Goal: Task Accomplishment & Management: Manage account settings

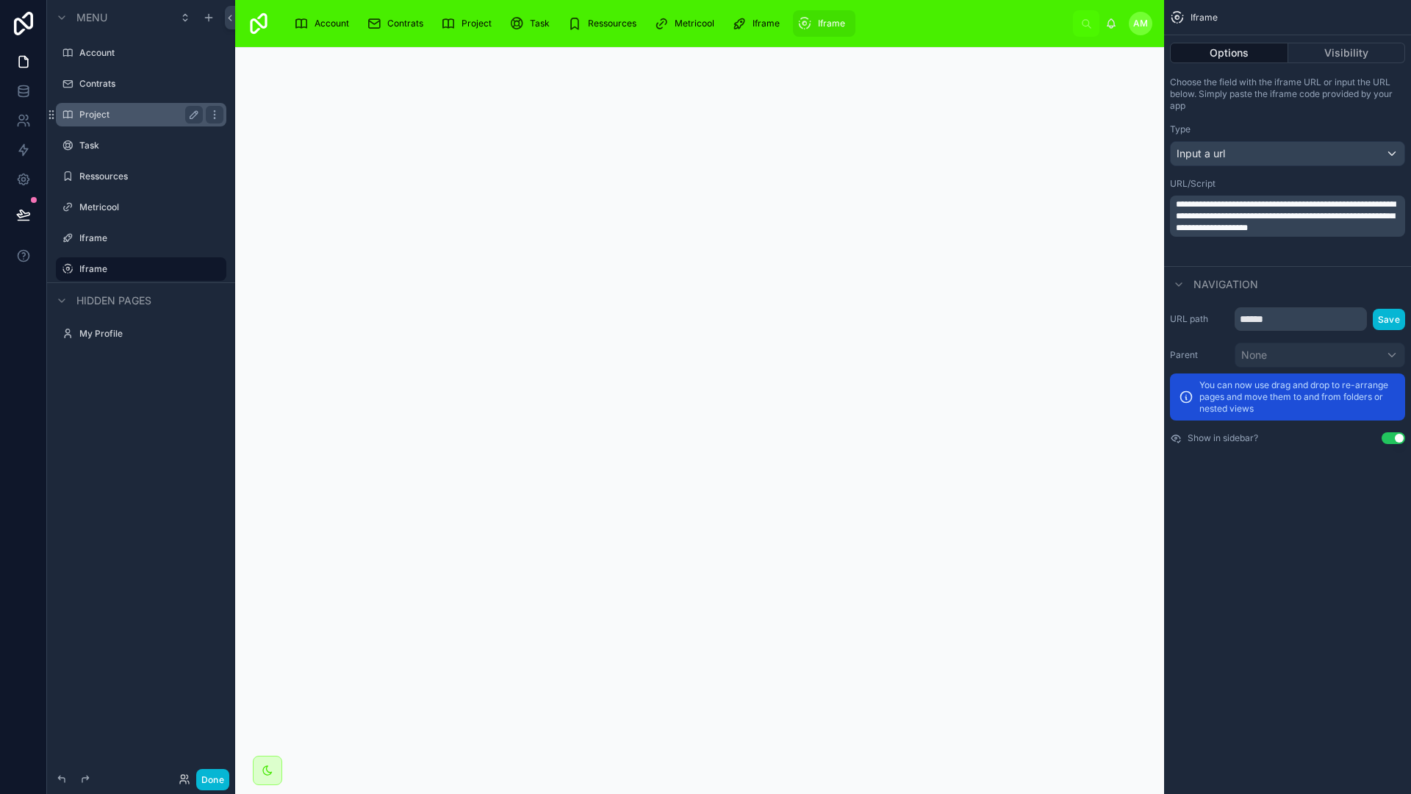
click at [141, 125] on div "Project" at bounding box center [141, 115] width 165 height 24
click at [115, 118] on label "Project" at bounding box center [138, 115] width 118 height 12
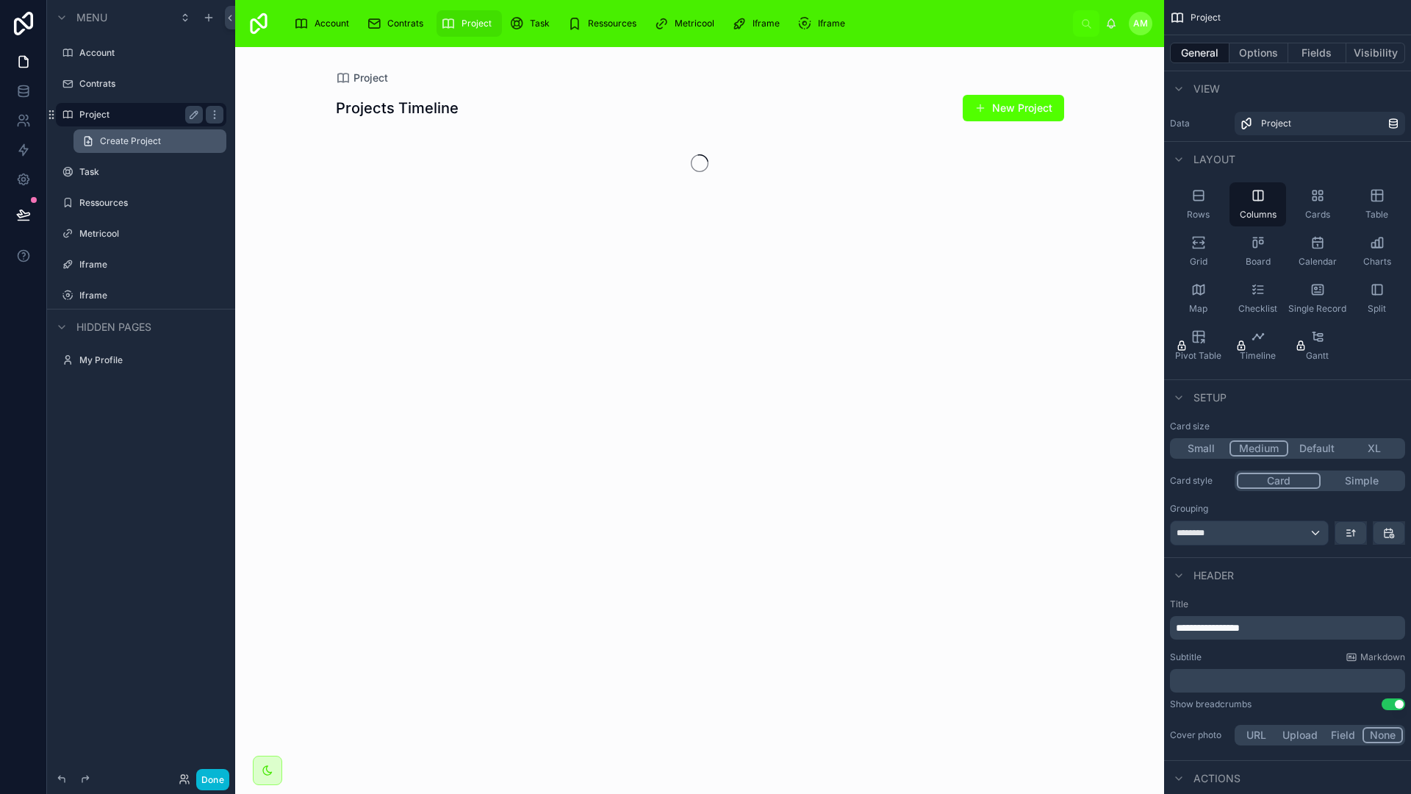
click at [123, 135] on span "Create Project" at bounding box center [130, 141] width 61 height 12
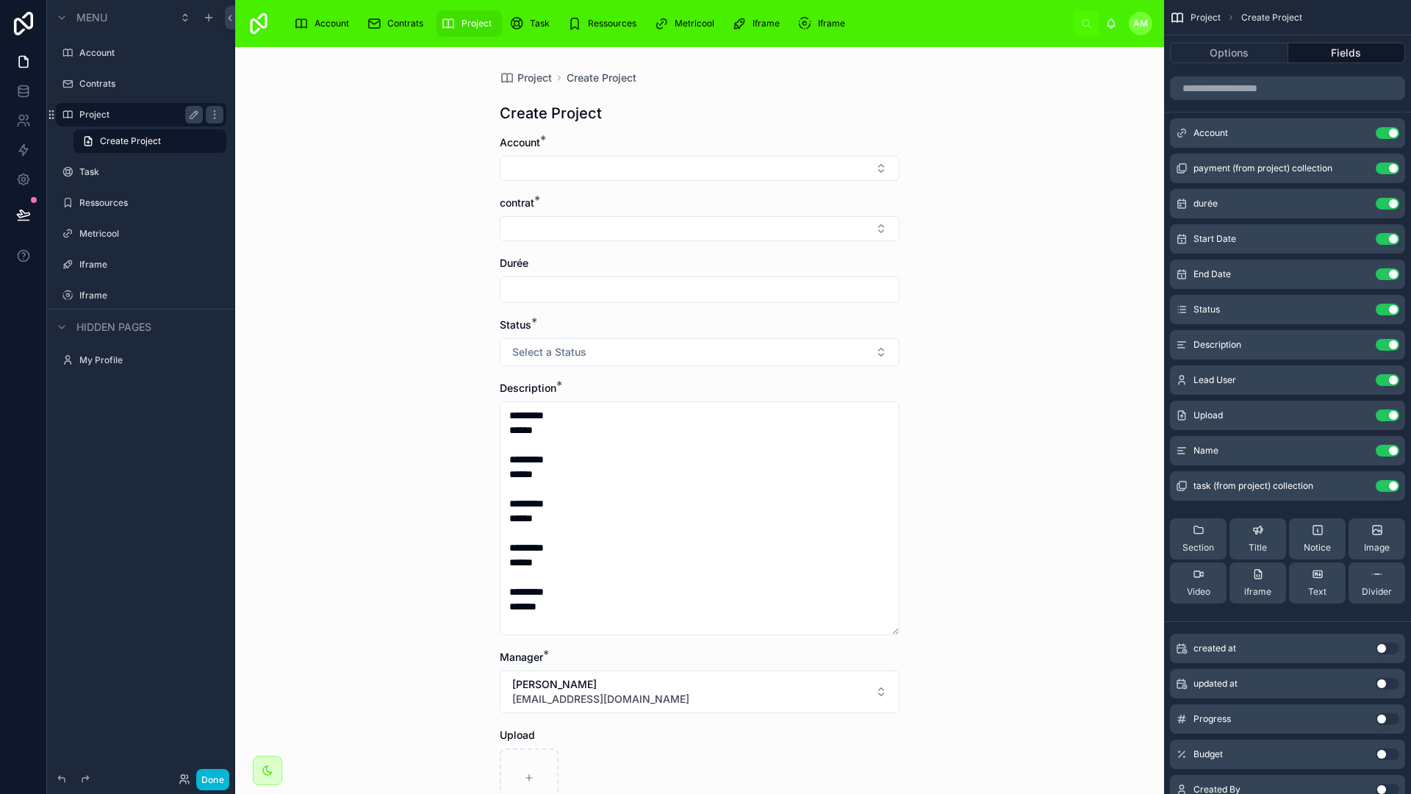
click at [689, 381] on div "Description *" at bounding box center [700, 388] width 400 height 15
click at [26, 174] on icon at bounding box center [23, 179] width 15 height 15
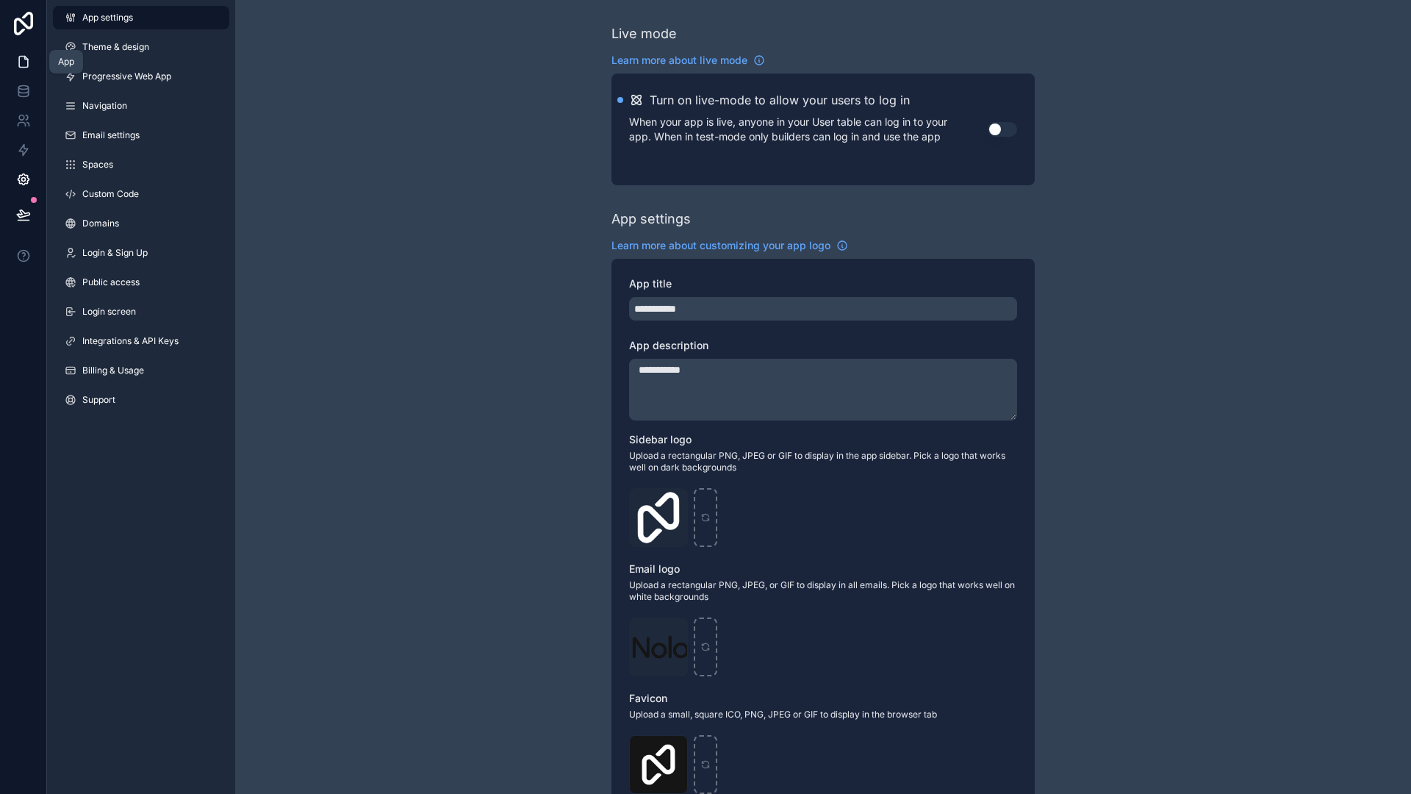
drag, startPoint x: 29, startPoint y: 65, endPoint x: 35, endPoint y: 73, distance: 10.0
click at [29, 65] on icon at bounding box center [23, 61] width 15 height 15
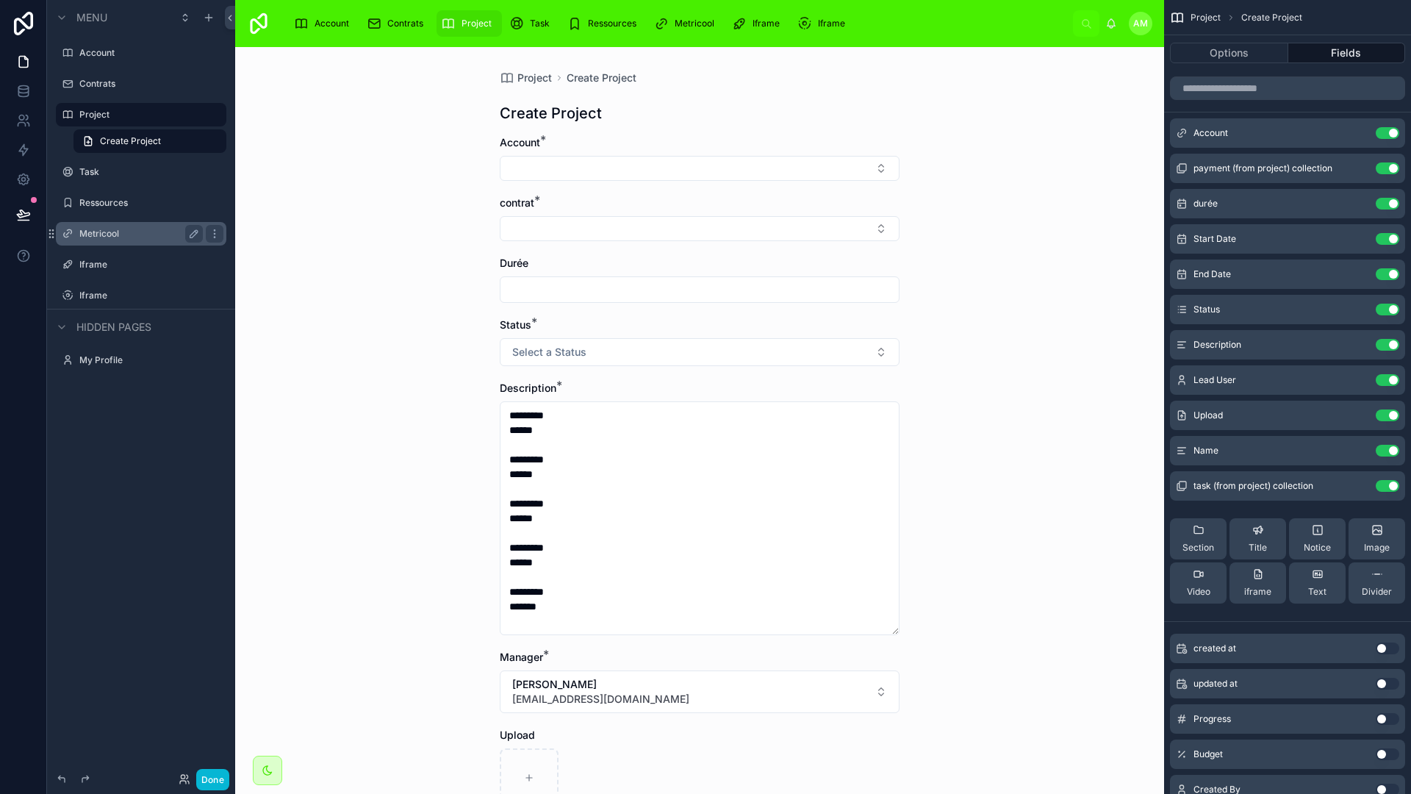
click at [114, 231] on label "Metricool" at bounding box center [138, 234] width 118 height 12
click at [98, 267] on label "Iframe" at bounding box center [138, 265] width 118 height 12
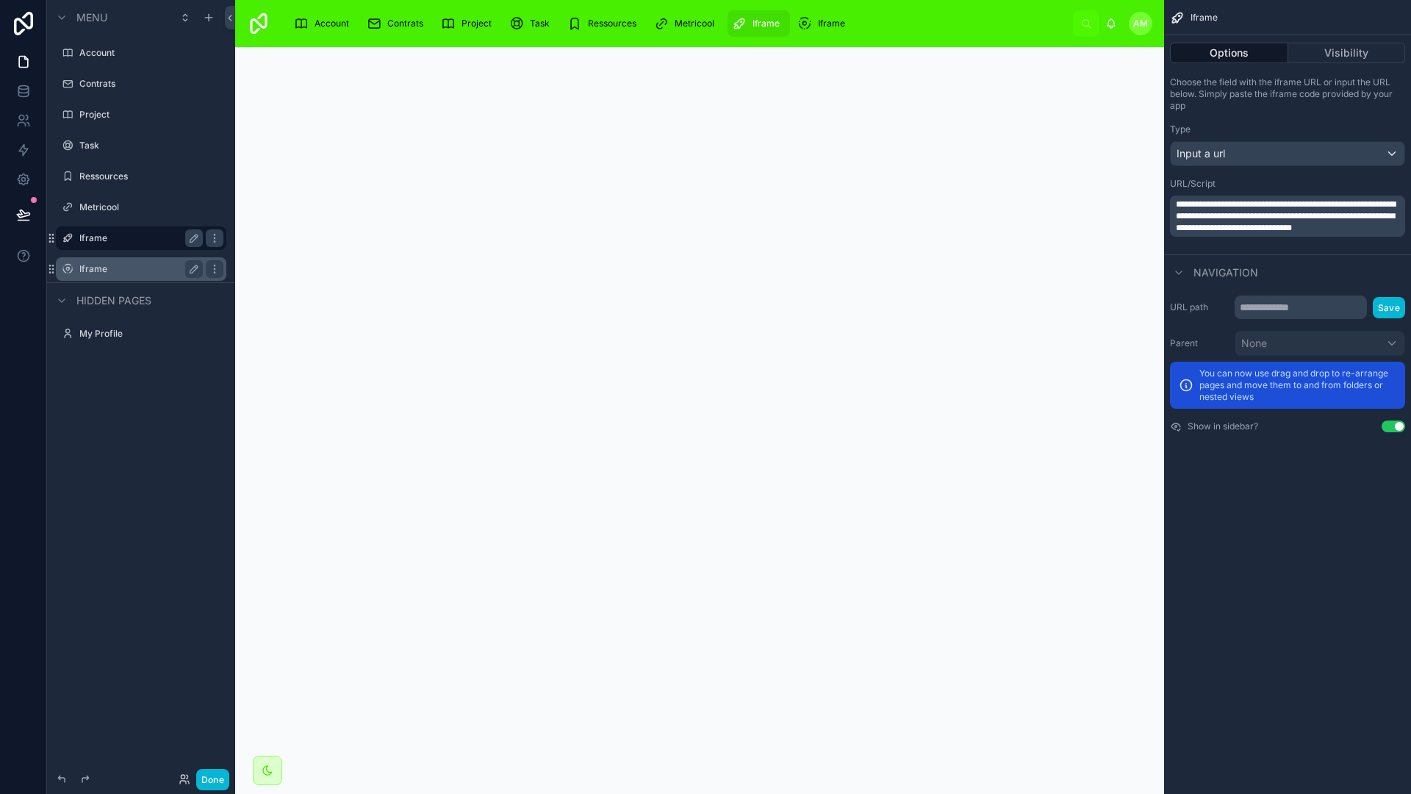
click at [101, 264] on label "Iframe" at bounding box center [138, 269] width 118 height 12
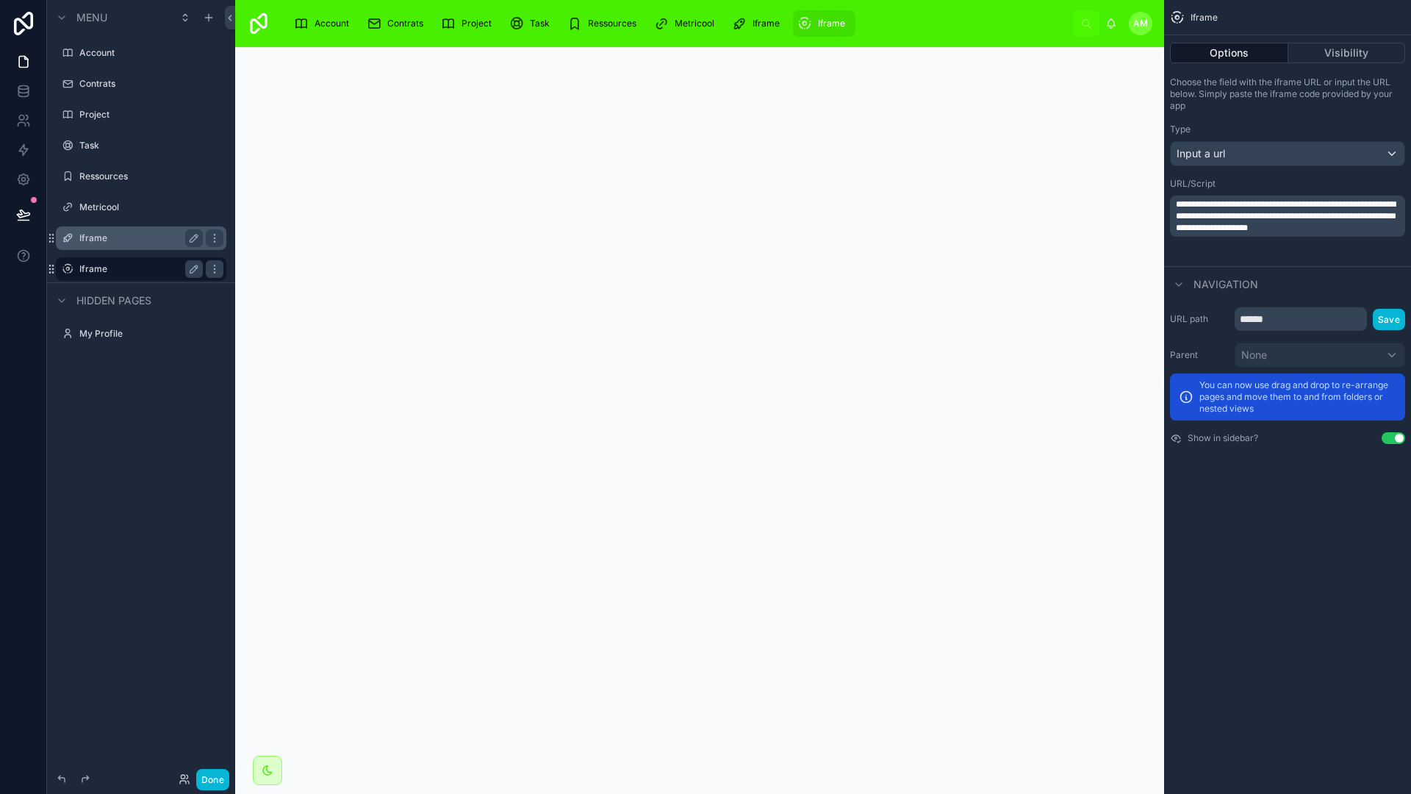
click at [102, 240] on label "Iframe" at bounding box center [138, 238] width 118 height 12
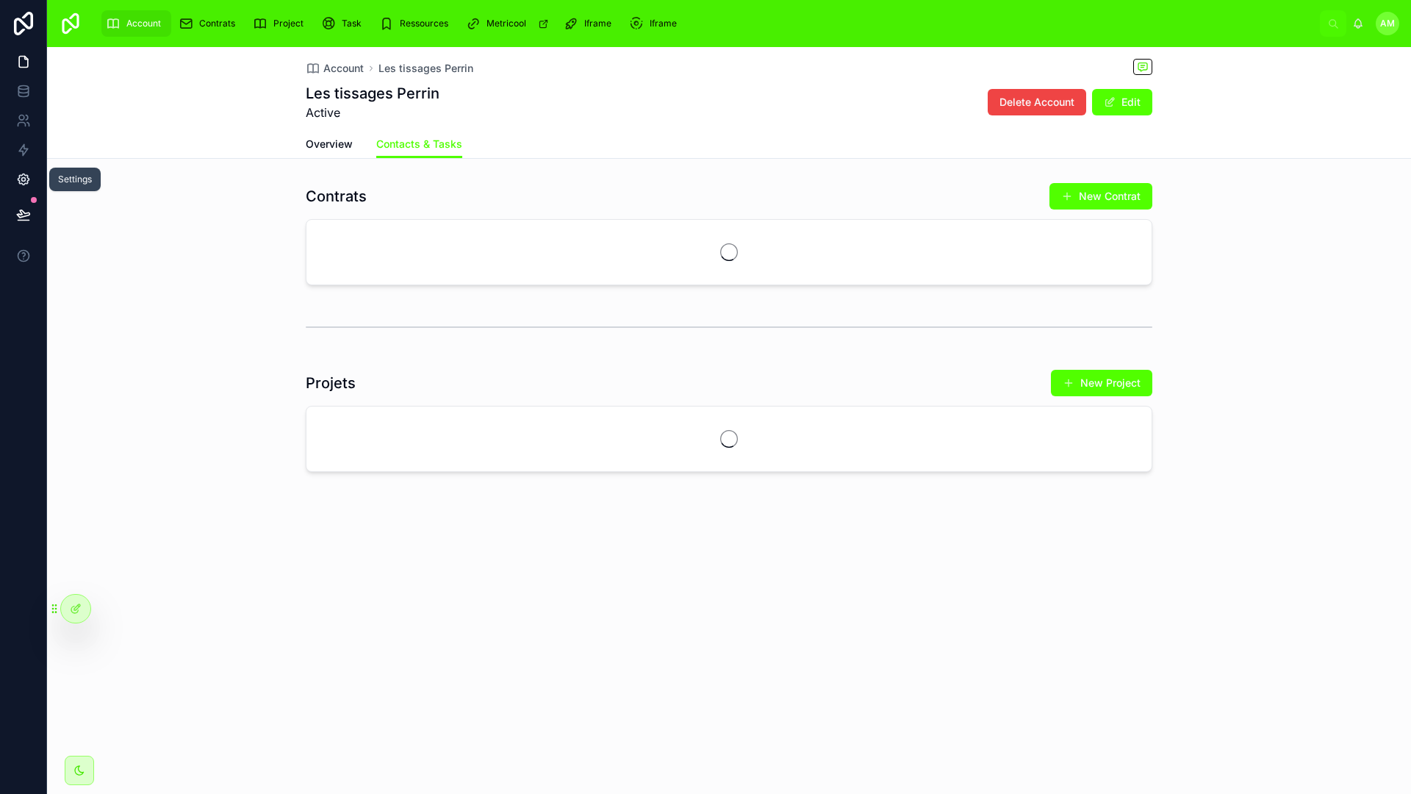
click at [23, 185] on icon at bounding box center [23, 179] width 15 height 15
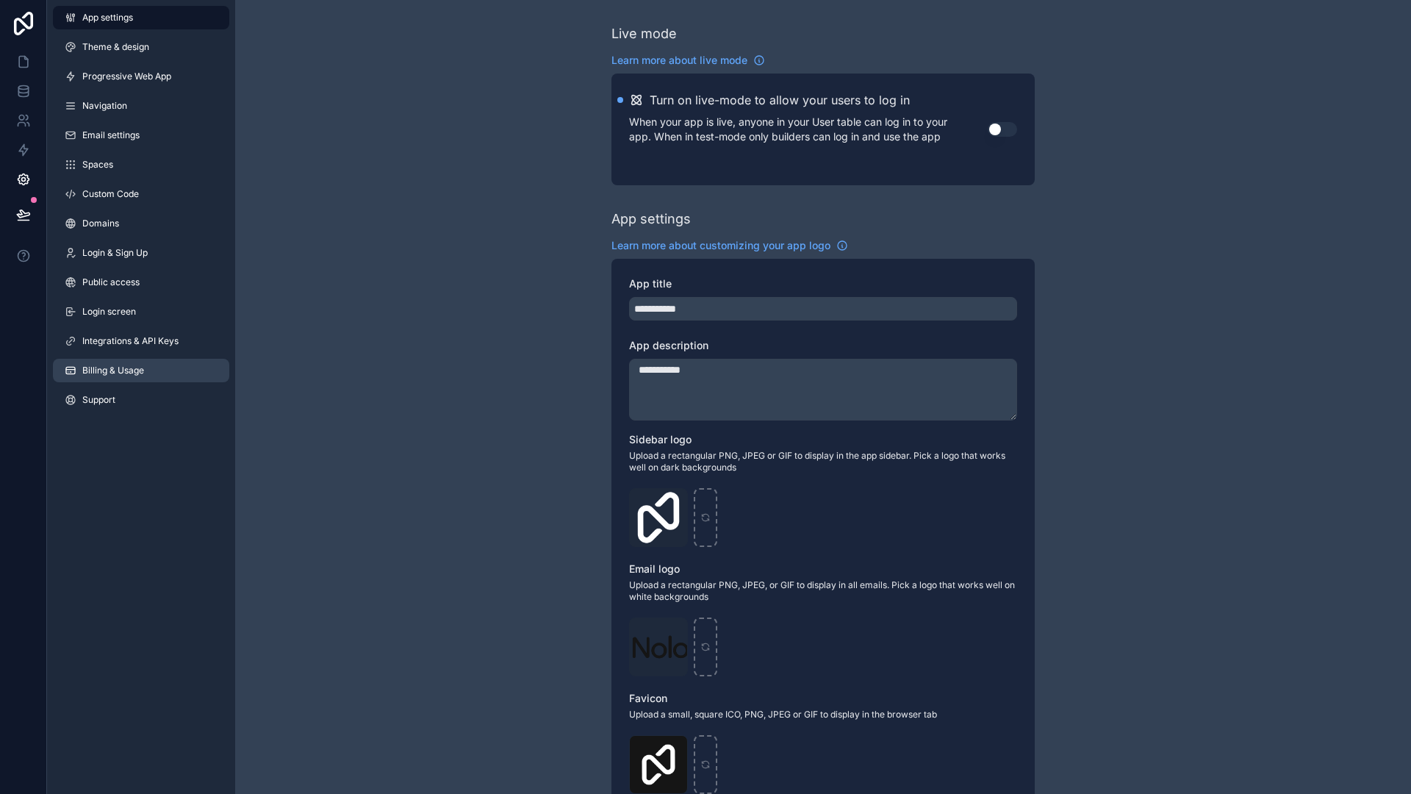
click at [126, 362] on link "Billing & Usage" at bounding box center [141, 371] width 176 height 24
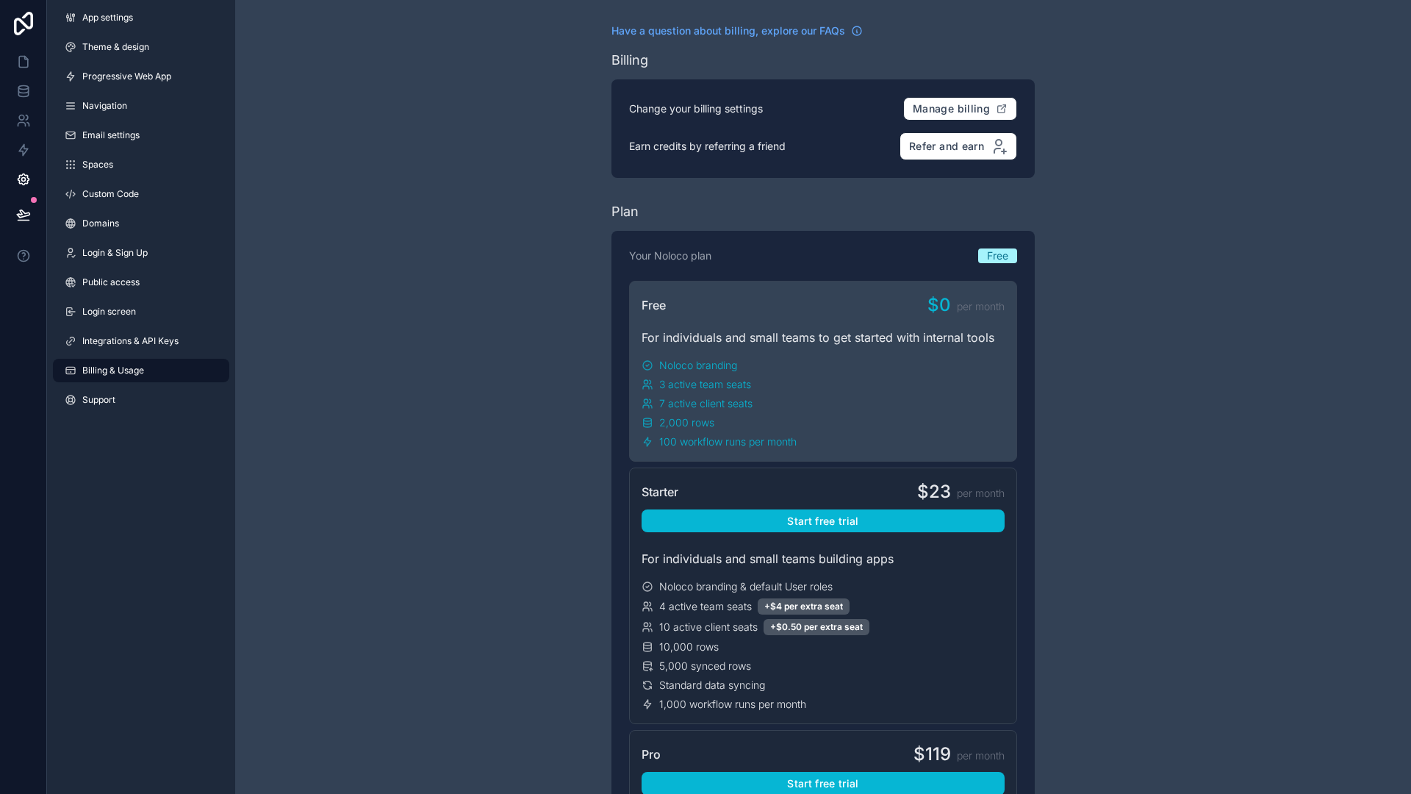
click at [791, 369] on div "Noloco branding" at bounding box center [822, 365] width 363 height 15
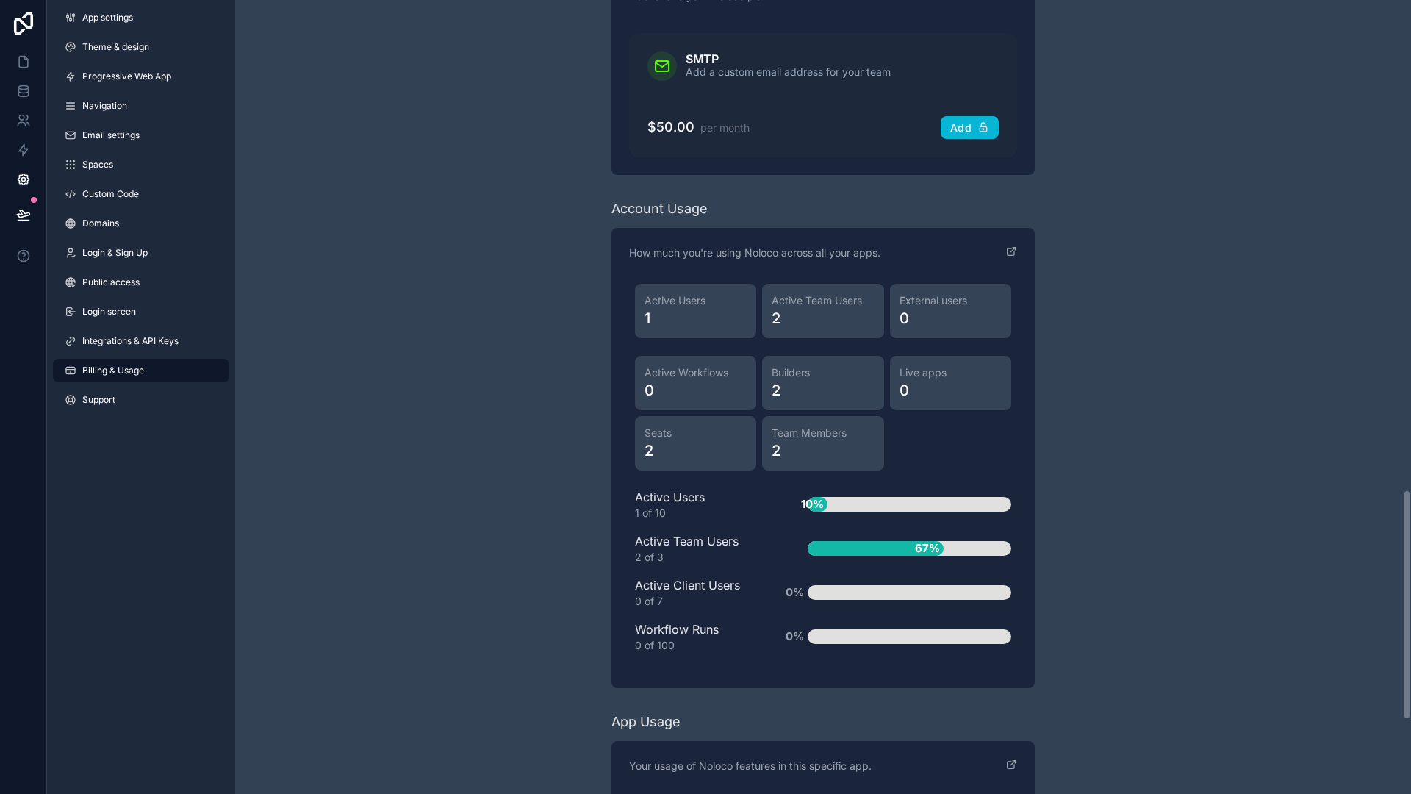
scroll to position [1732, 0]
